Goal: Task Accomplishment & Management: Manage account settings

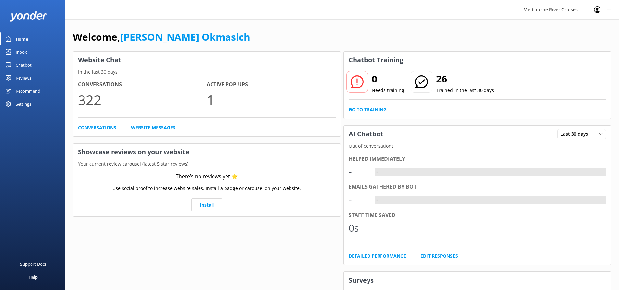
click at [24, 46] on div "Inbox" at bounding box center [21, 51] width 11 height 13
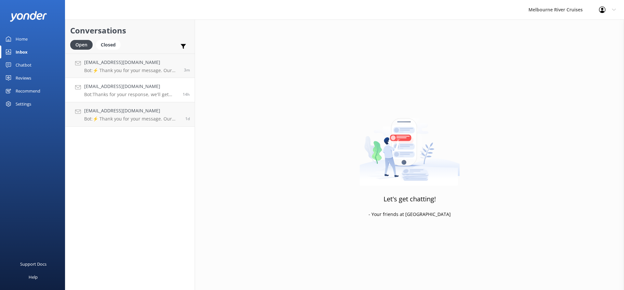
click at [154, 92] on p "Bot: Thanks for your response, we'll get back to you as soon as we can during o…" at bounding box center [131, 95] width 94 height 6
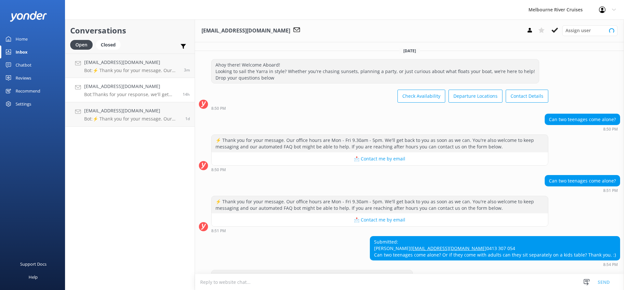
scroll to position [30, 0]
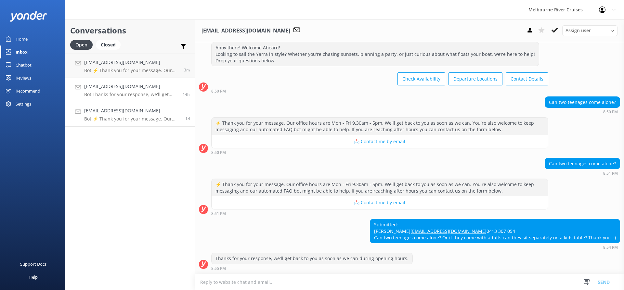
click at [147, 115] on div "[EMAIL_ADDRESS][DOMAIN_NAME] Bot: ⚡ Thank you for your message. Our office hour…" at bounding box center [132, 114] width 96 height 14
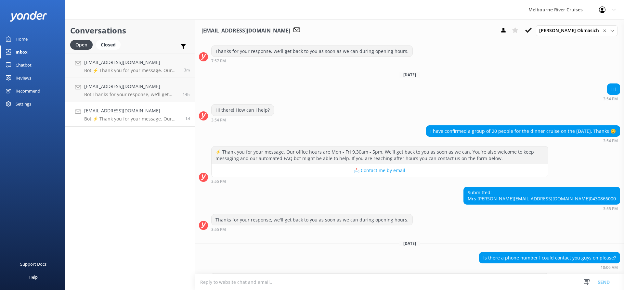
scroll to position [366, 0]
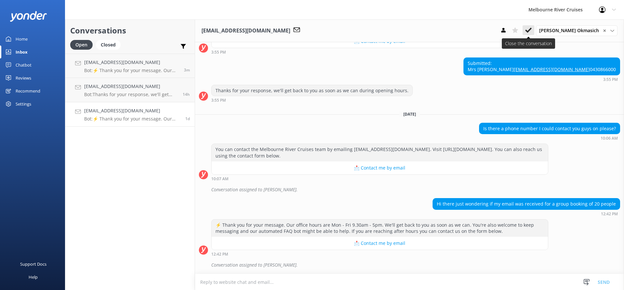
click at [531, 29] on icon at bounding box center [528, 30] width 6 height 6
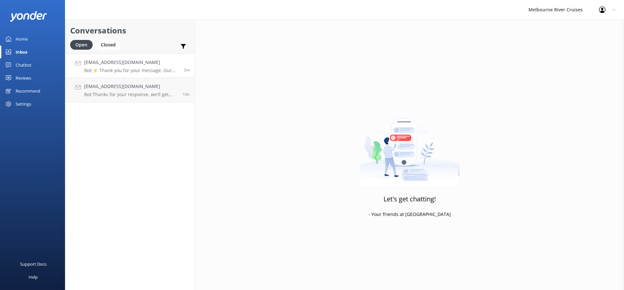
click at [141, 65] on h4 "[EMAIL_ADDRESS][DOMAIN_NAME]" at bounding box center [131, 62] width 95 height 7
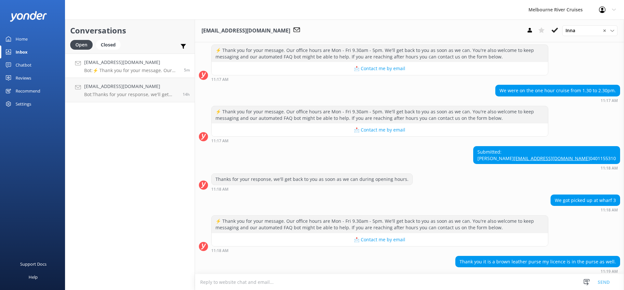
scroll to position [162, 0]
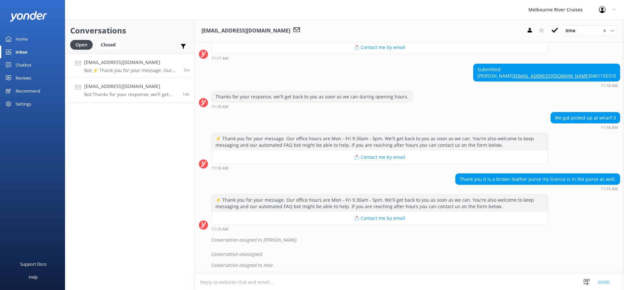
click at [149, 97] on p "Bot: Thanks for your response, we'll get back to you as soon as we can during o…" at bounding box center [131, 95] width 94 height 6
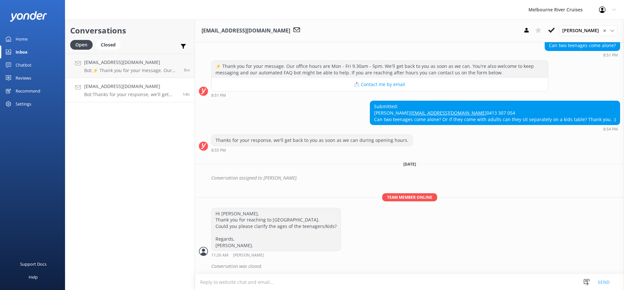
scroll to position [149, 0]
